Goal: Check status: Check status

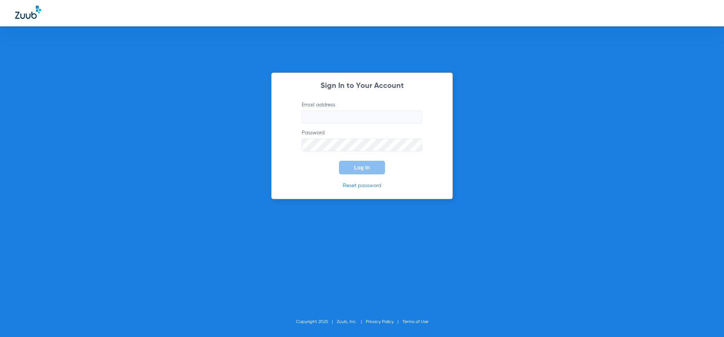
type input "[EMAIL_ADDRESS][DOMAIN_NAME]"
click at [373, 167] on button "Log In" at bounding box center [362, 168] width 46 height 14
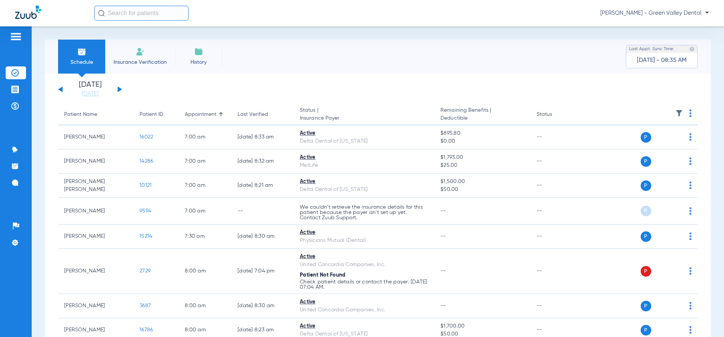
click at [119, 90] on button at bounding box center [120, 89] width 5 height 6
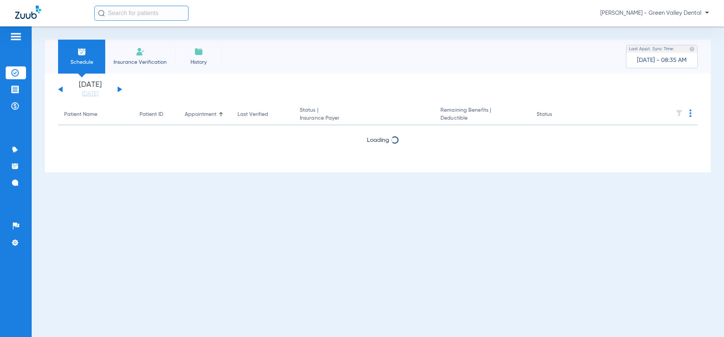
click at [119, 90] on button at bounding box center [120, 89] width 5 height 6
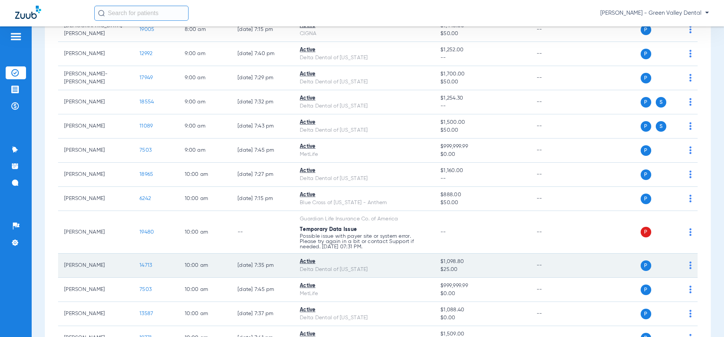
scroll to position [264, 0]
